Goal: Task Accomplishment & Management: Manage account settings

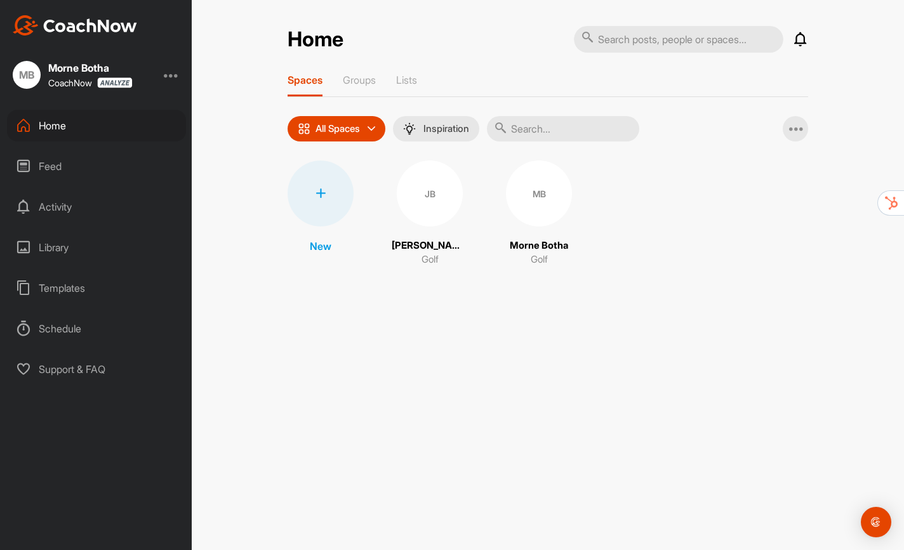
click at [165, 73] on div "MB Morne Botha CoachNow" at bounding box center [96, 75] width 192 height 28
click at [170, 76] on div at bounding box center [171, 74] width 15 height 15
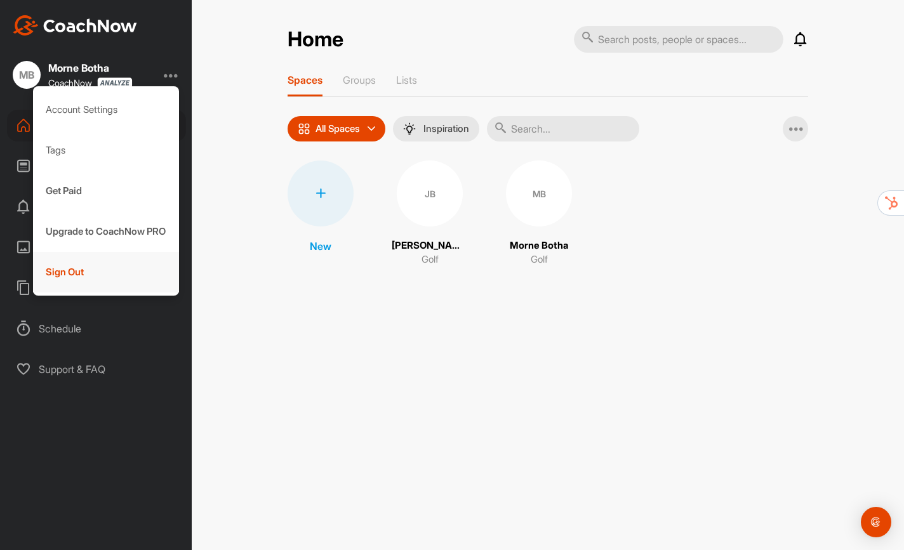
click at [123, 270] on div "Sign Out" at bounding box center [106, 272] width 147 height 41
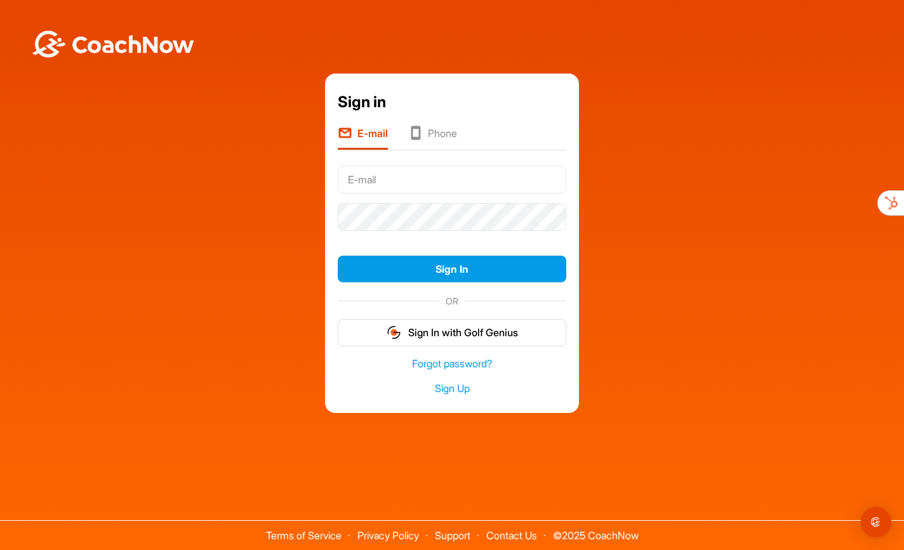
type input "[PERSON_NAME][EMAIL_ADDRESS][DOMAIN_NAME]"
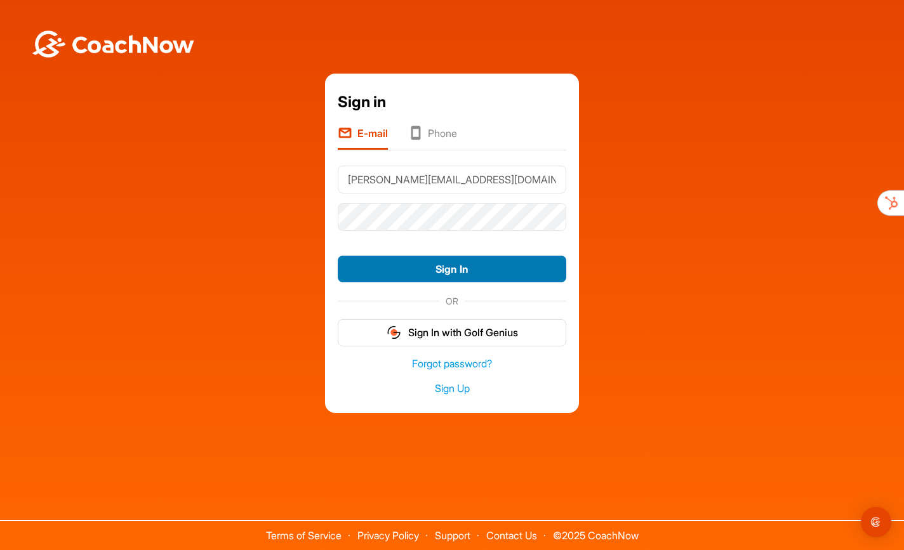
click at [473, 274] on button "Sign In" at bounding box center [452, 269] width 228 height 27
